Goal: Find specific page/section: Find specific page/section

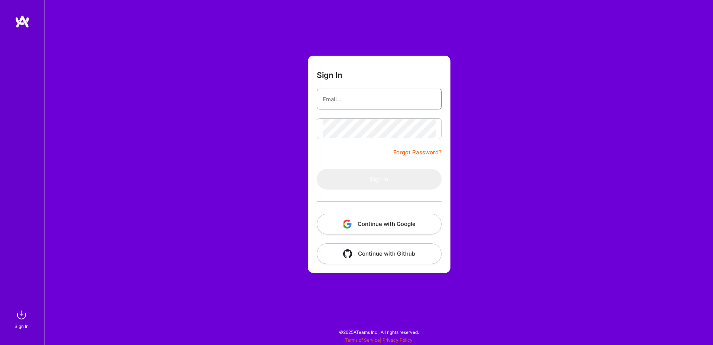
click at [357, 98] on input "email" at bounding box center [379, 99] width 113 height 19
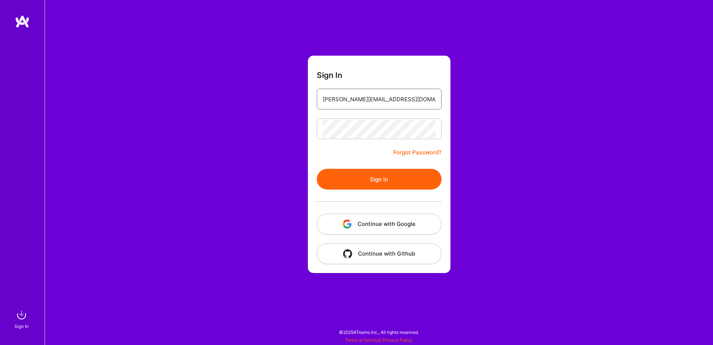
type input "[PERSON_NAME][EMAIL_ADDRESS][DOMAIN_NAME]"
click at [398, 186] on button "Sign In" at bounding box center [379, 179] width 125 height 21
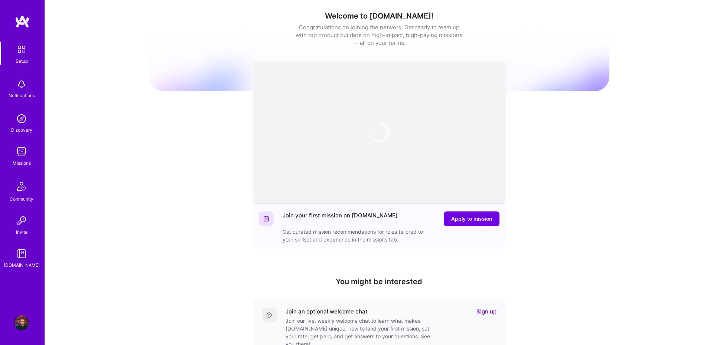
click at [25, 153] on img at bounding box center [21, 151] width 15 height 15
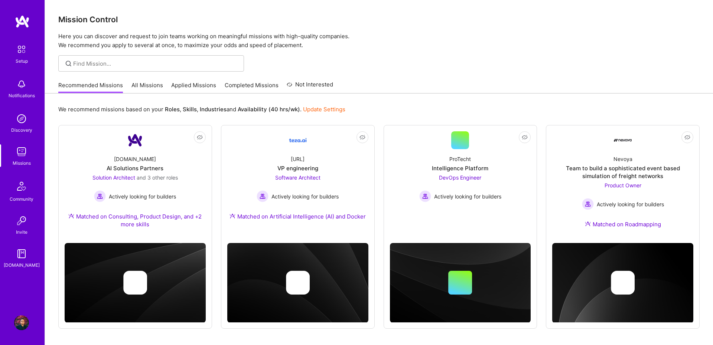
click at [140, 84] on link "All Missions" at bounding box center [147, 87] width 32 height 12
